Goal: Find specific page/section: Find specific page/section

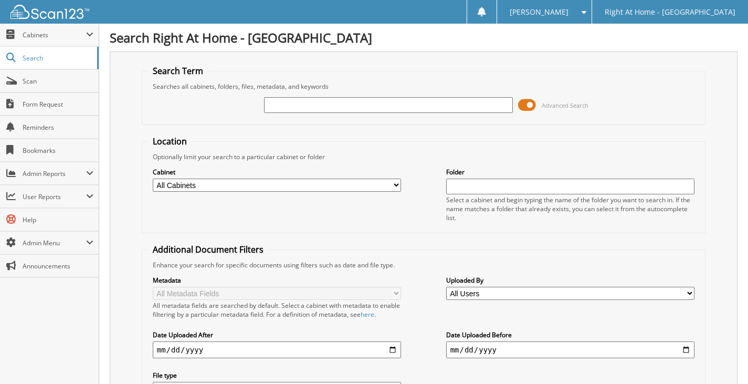
click at [358, 110] on input "text" at bounding box center [388, 105] width 249 height 16
click at [320, 106] on input "text" at bounding box center [388, 105] width 249 height 16
type input "[PERSON_NAME]"
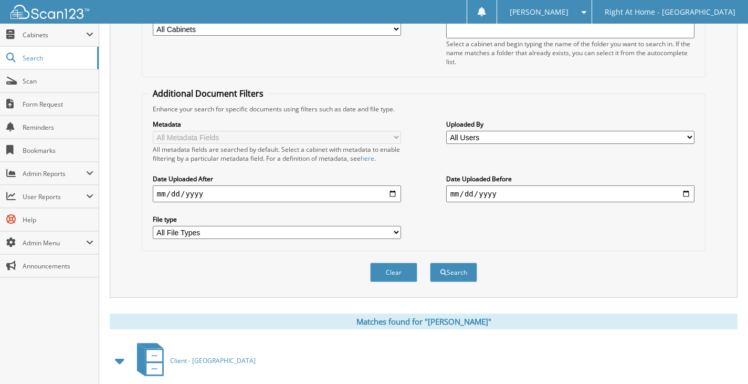
scroll to position [228, 0]
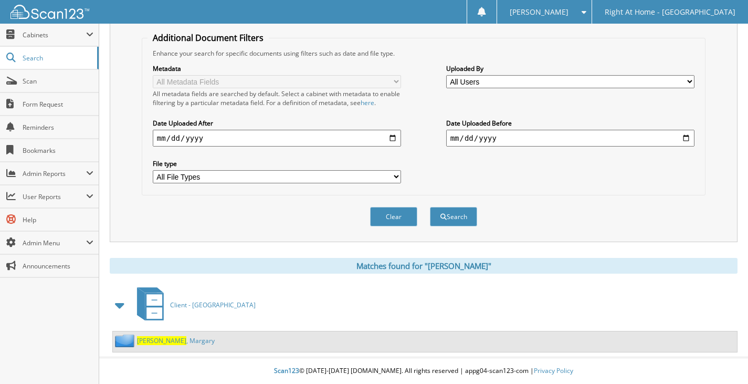
click at [178, 339] on link "Pingel , Margary" at bounding box center [176, 340] width 78 height 9
